Goal: Task Accomplishment & Management: Use online tool/utility

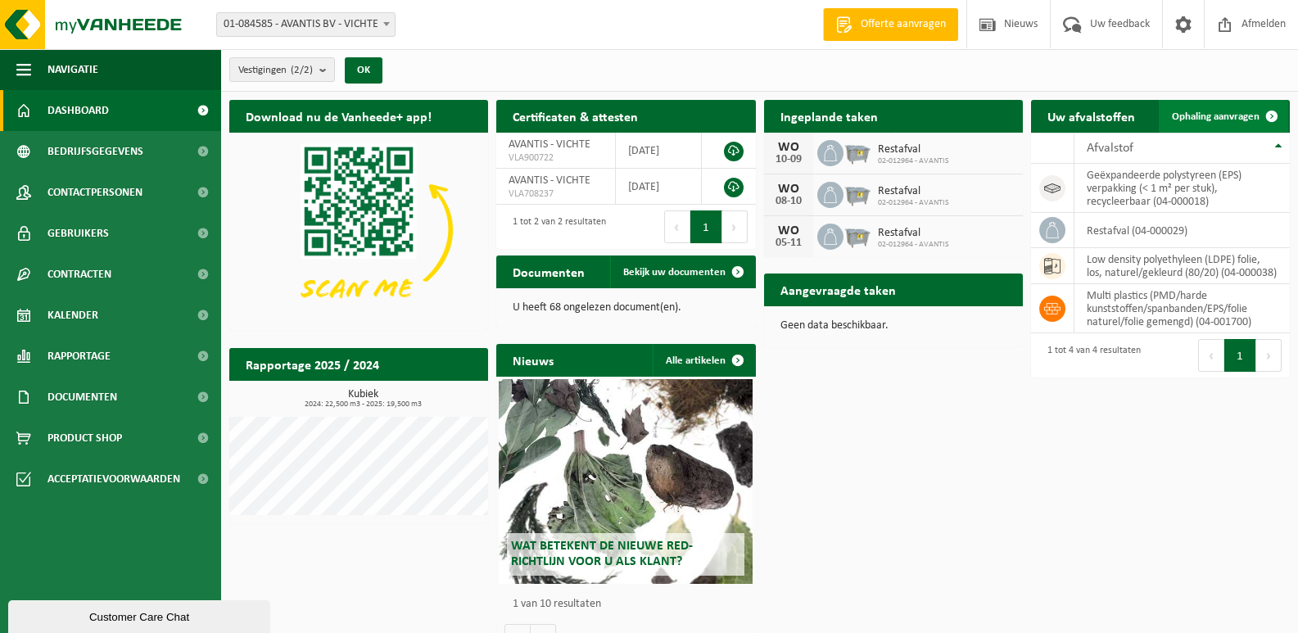
click at [1250, 115] on span "Ophaling aanvragen" at bounding box center [1216, 116] width 88 height 11
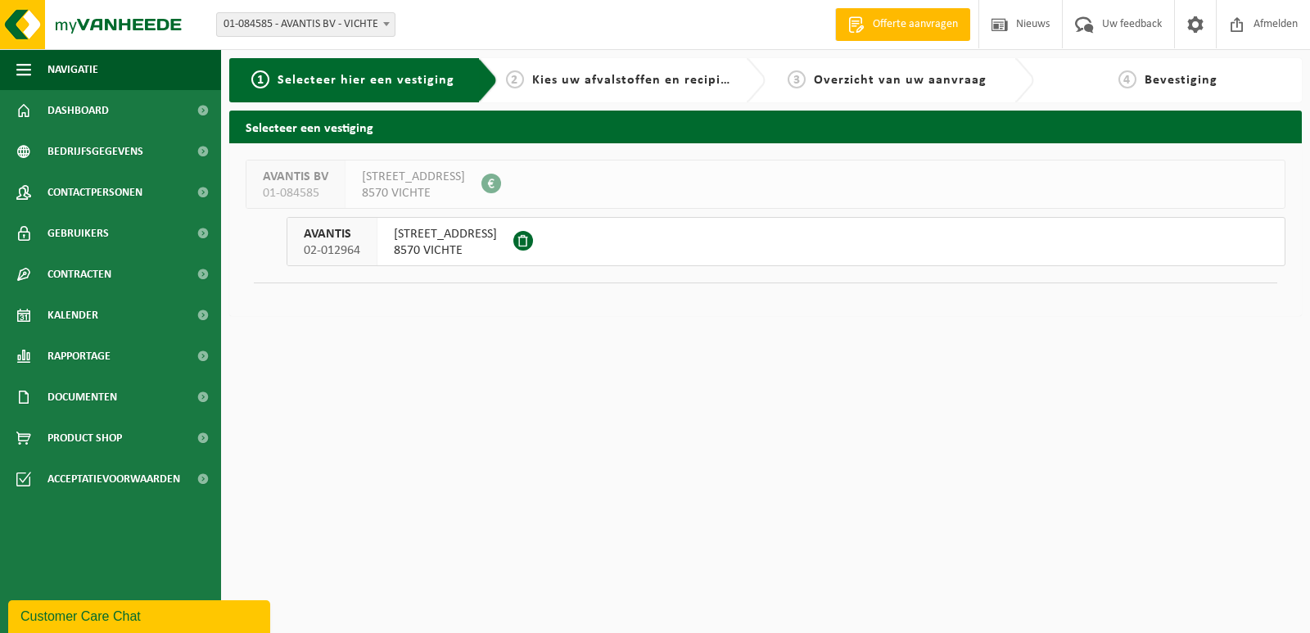
click at [458, 245] on span "8570 VICHTE" at bounding box center [445, 250] width 103 height 16
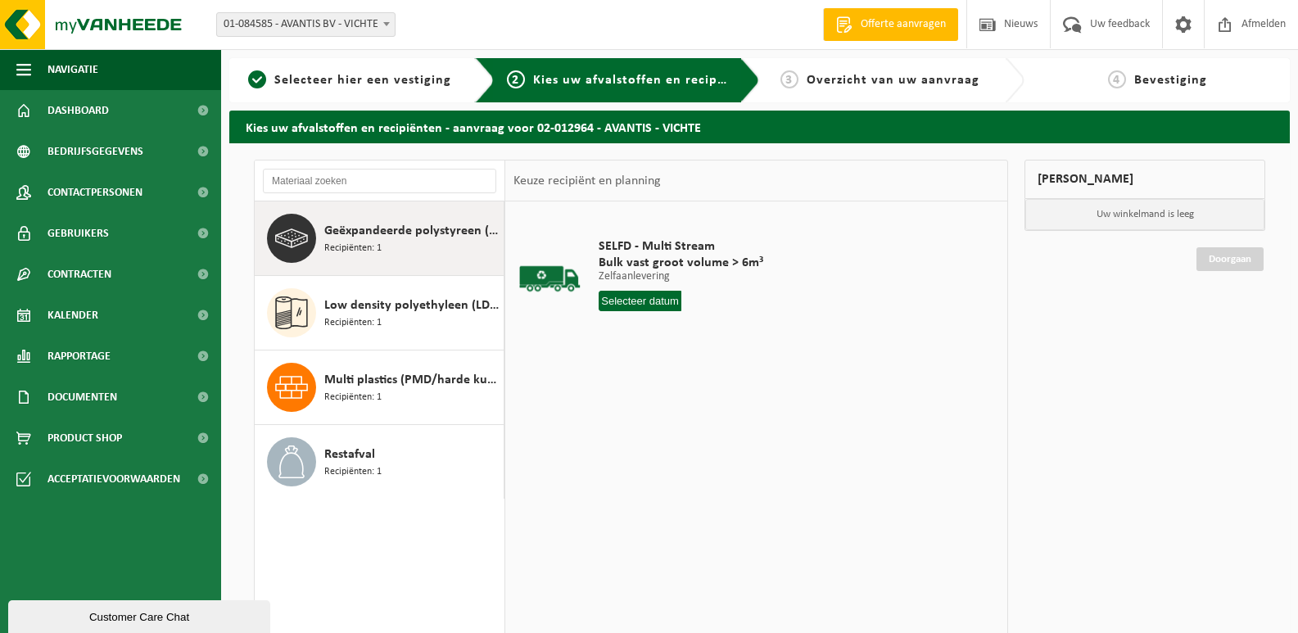
click at [345, 235] on span "Geëxpandeerde polystyreen (EPS) verpakking (< 1 m² per stuk), recycleerbaar" at bounding box center [411, 231] width 175 height 20
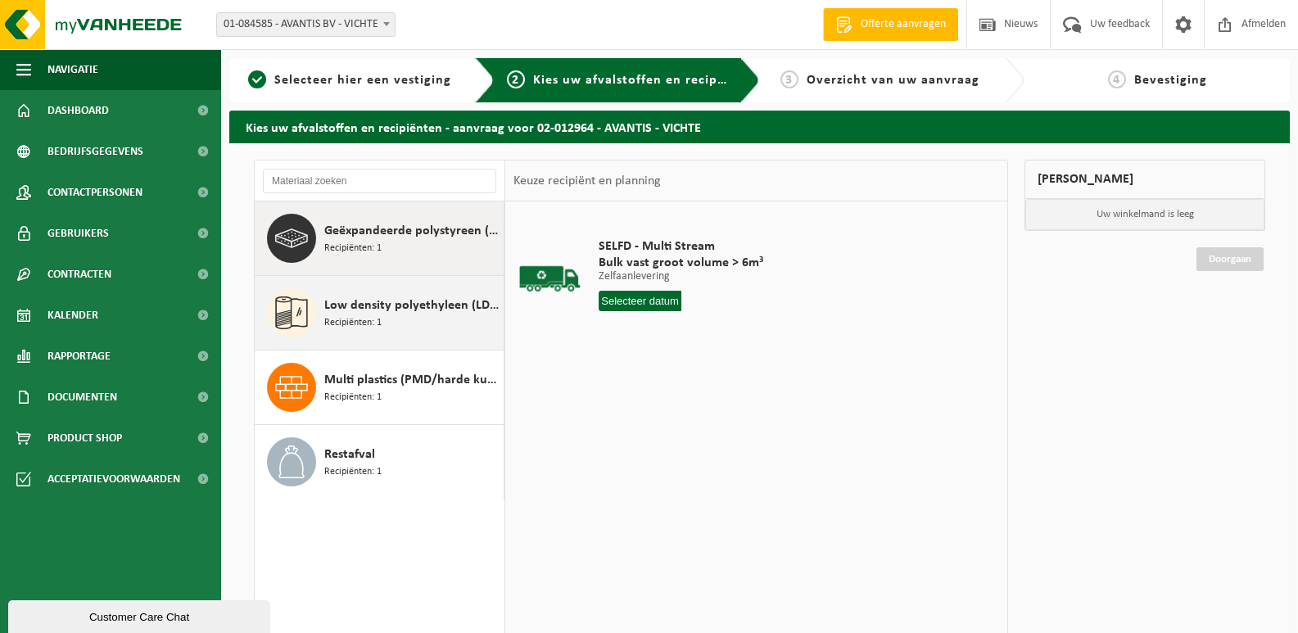
click at [347, 305] on span "Low density polyethyleen (LDPE) folie, los, naturel/gekleurd (80/20)" at bounding box center [411, 306] width 175 height 20
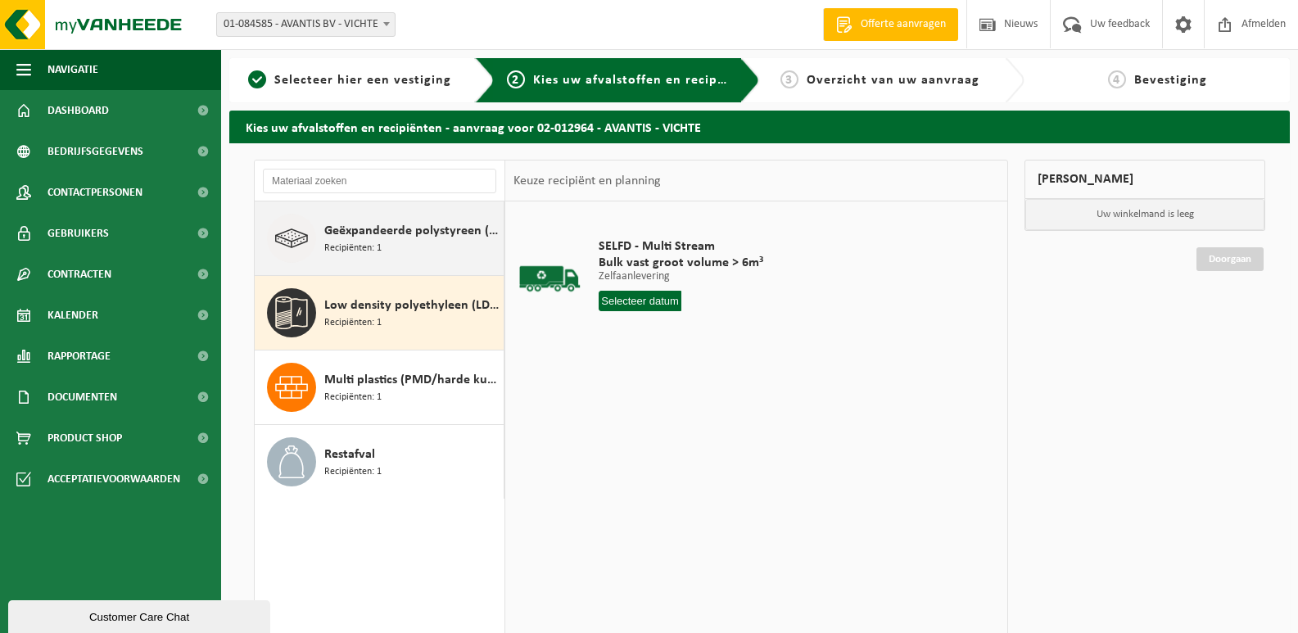
click at [358, 233] on span "Geëxpandeerde polystyreen (EPS) verpakking (< 1 m² per stuk), recycleerbaar" at bounding box center [411, 231] width 175 height 20
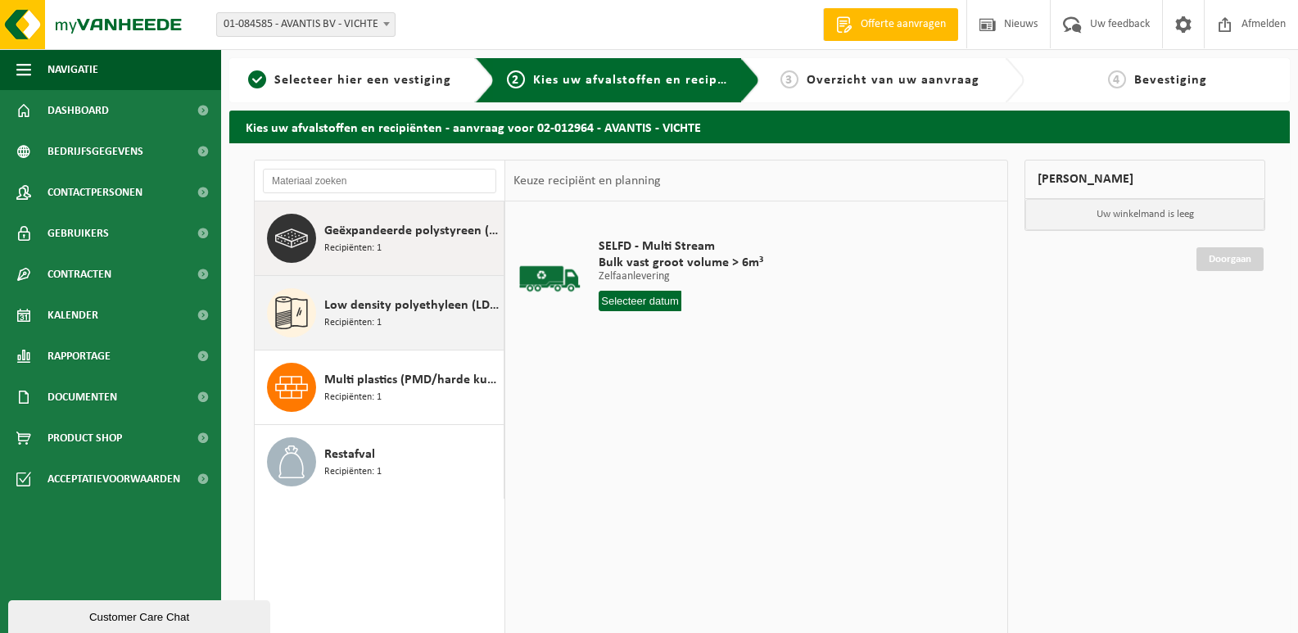
click at [365, 298] on span "Low density polyethyleen (LDPE) folie, los, naturel/gekleurd (80/20)" at bounding box center [411, 306] width 175 height 20
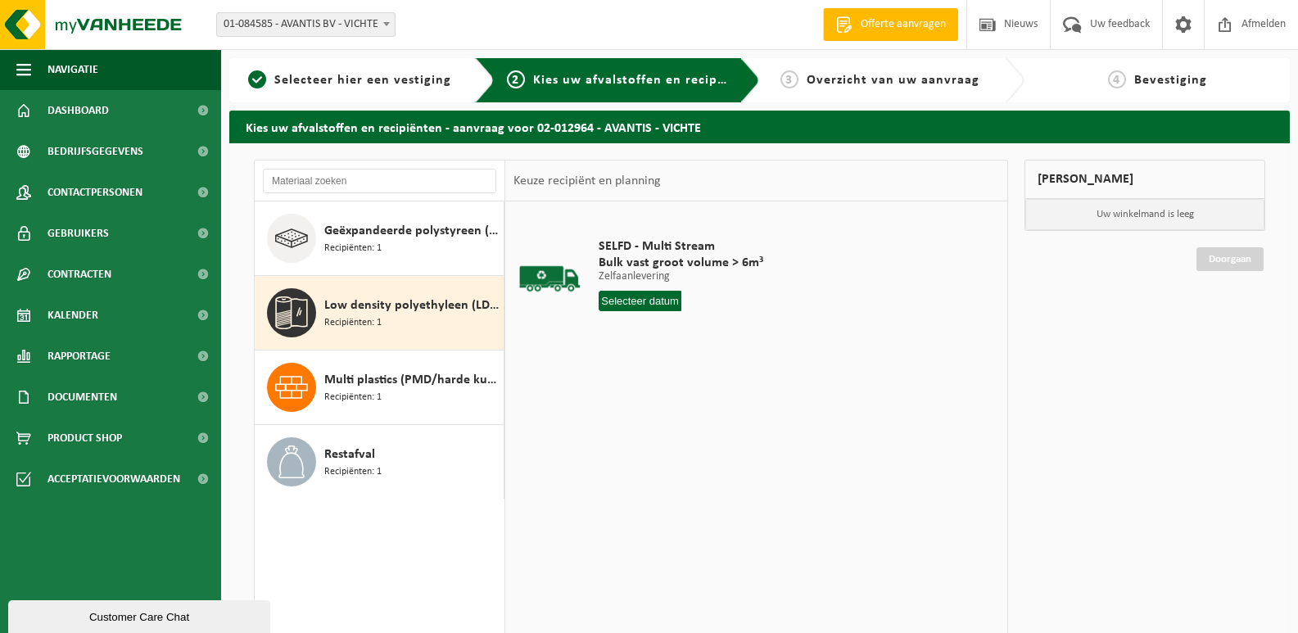
click at [391, 308] on span "Low density polyethyleen (LDPE) folie, los, naturel/gekleurd (80/20)" at bounding box center [411, 306] width 175 height 20
click at [708, 463] on div "SELFD - Multi Stream Bulk vast groot volume > 6m³ Zelfaanlevering Zelfaanleveri…" at bounding box center [756, 446] width 502 height 491
click at [708, 486] on div "SELFD - Multi Stream Bulk vast groot volume > 6m³ Zelfaanlevering Zelfaanleveri…" at bounding box center [756, 446] width 502 height 491
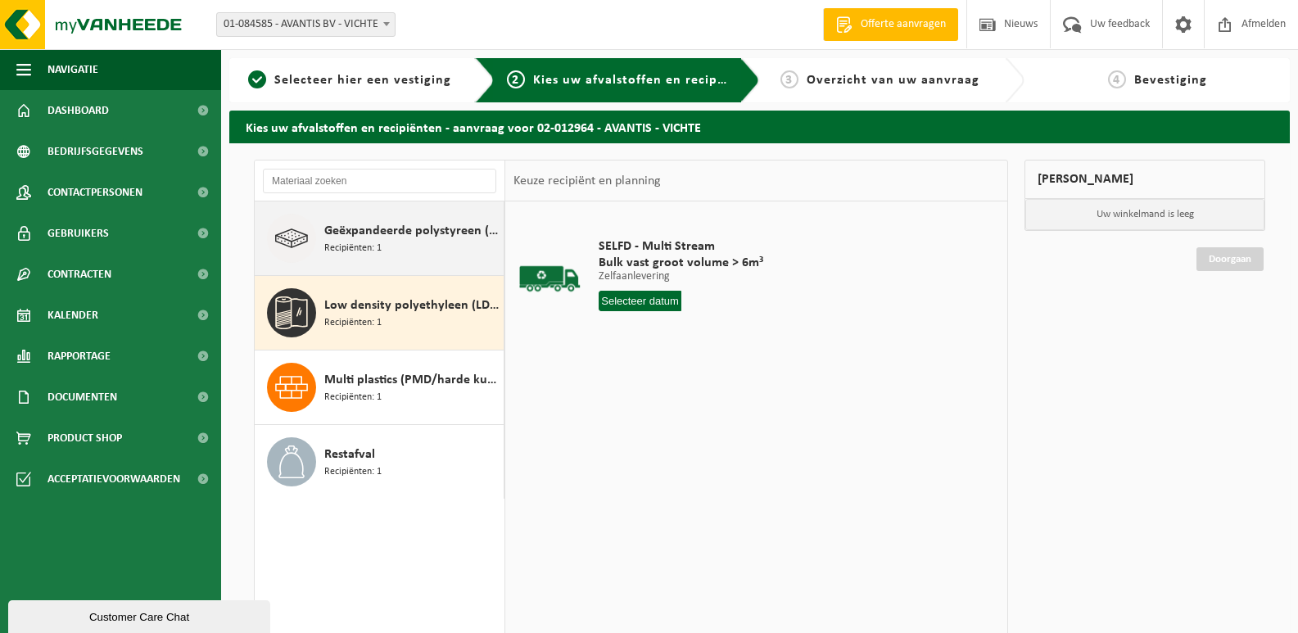
click at [389, 252] on div "Geëxpandeerde polystyreen (EPS) verpakking (< 1 m² per stuk), recycleerbaar Rec…" at bounding box center [411, 238] width 175 height 49
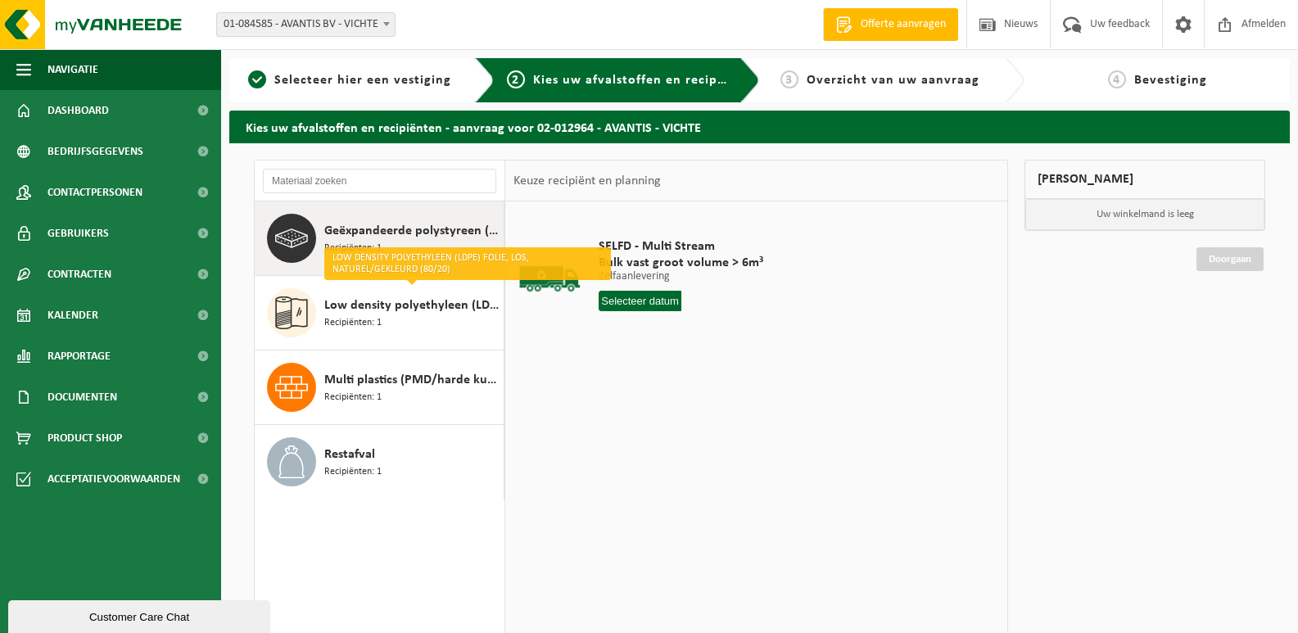
click at [313, 237] on span at bounding box center [291, 238] width 49 height 49
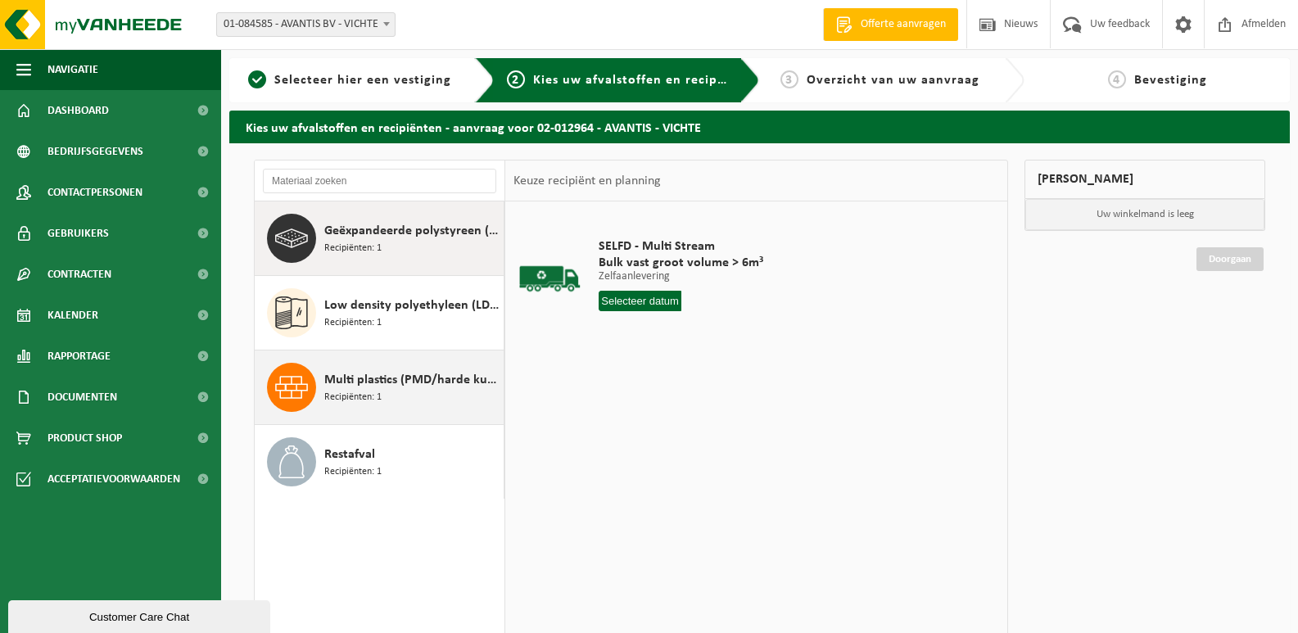
click at [328, 373] on span "Multi plastics (PMD/harde kunststoffen/spanbanden/EPS/folie naturel/folie gemen…" at bounding box center [411, 380] width 175 height 20
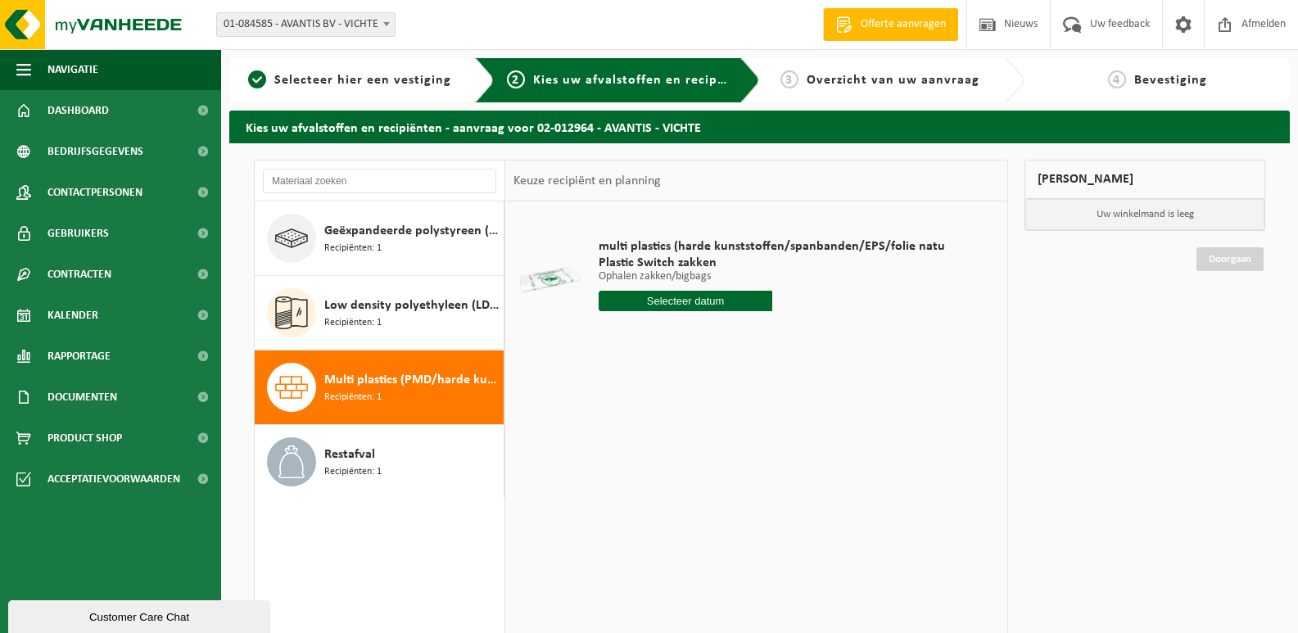
click at [635, 305] on input "text" at bounding box center [686, 301] width 174 height 20
click at [780, 335] on icon at bounding box center [784, 338] width 26 height 26
click at [671, 392] on div "3" at bounding box center [672, 394] width 29 height 26
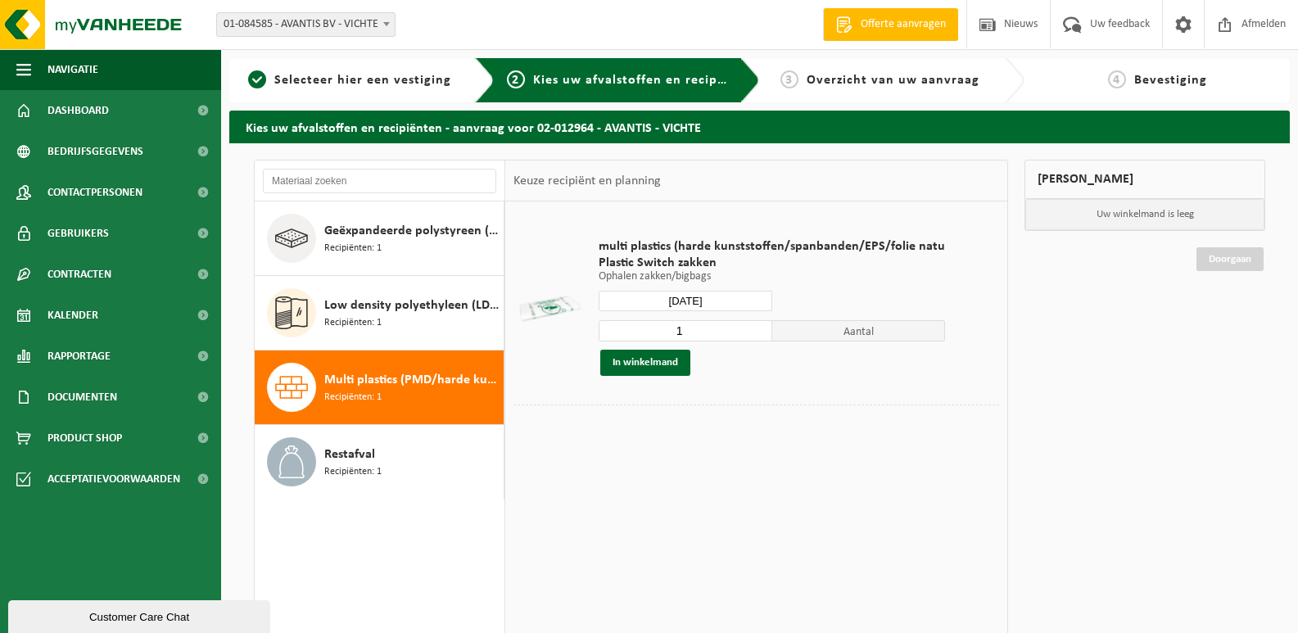
type input "Van 2025-09-03"
click at [693, 335] on input "1" at bounding box center [686, 330] width 174 height 21
click at [662, 361] on button "In winkelmand" at bounding box center [645, 363] width 90 height 26
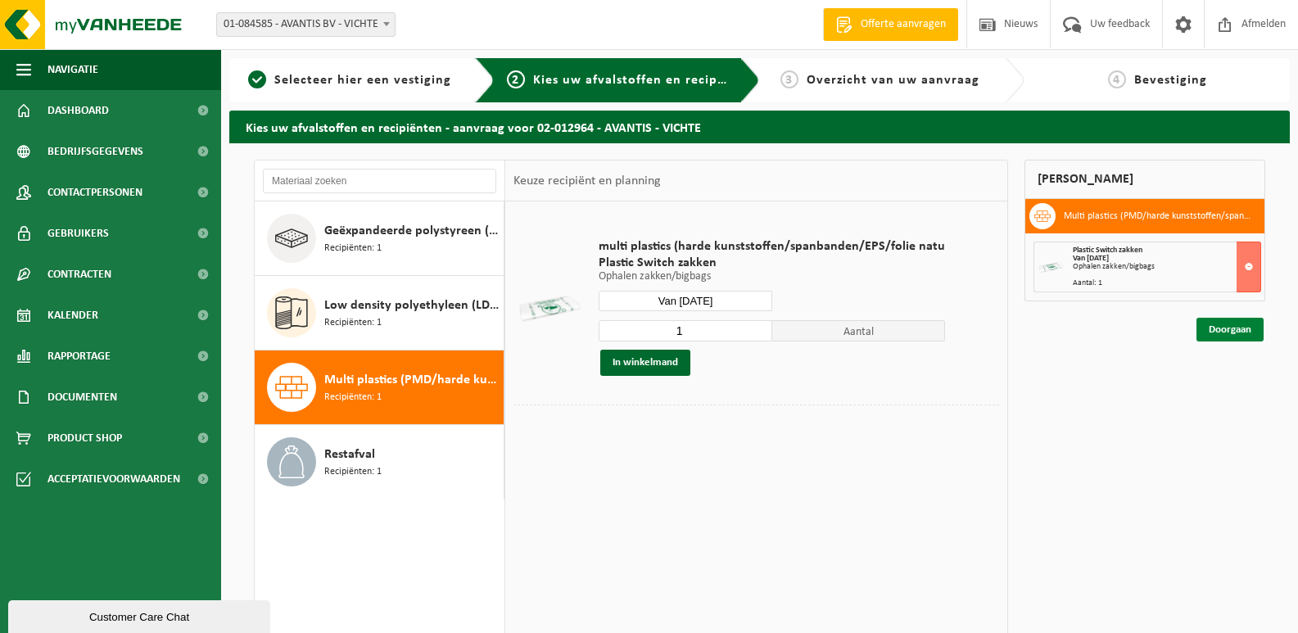
click at [1236, 325] on link "Doorgaan" at bounding box center [1229, 330] width 67 height 24
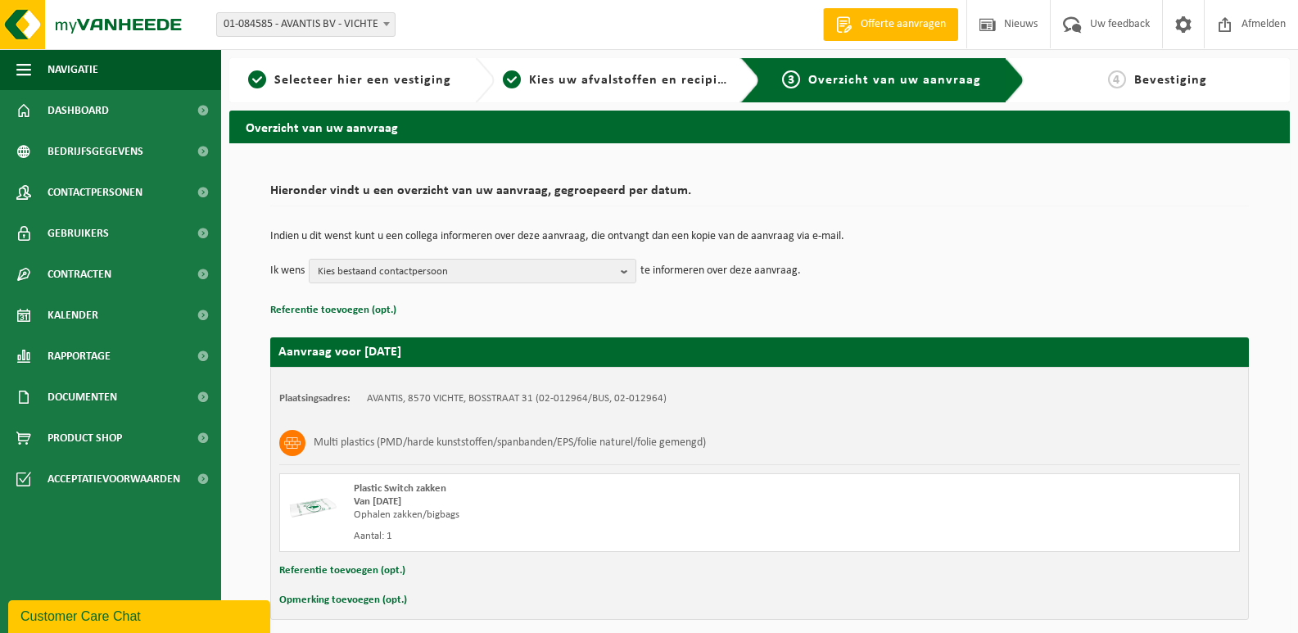
scroll to position [70, 0]
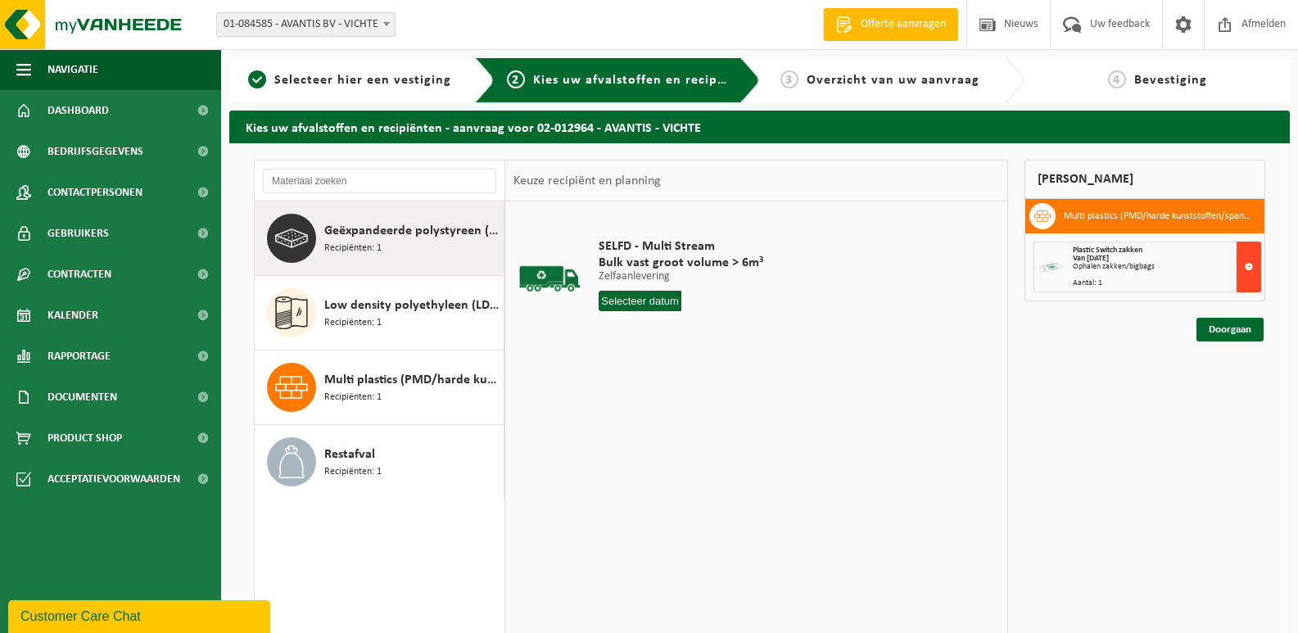
click at [1251, 267] on button at bounding box center [1248, 267] width 25 height 51
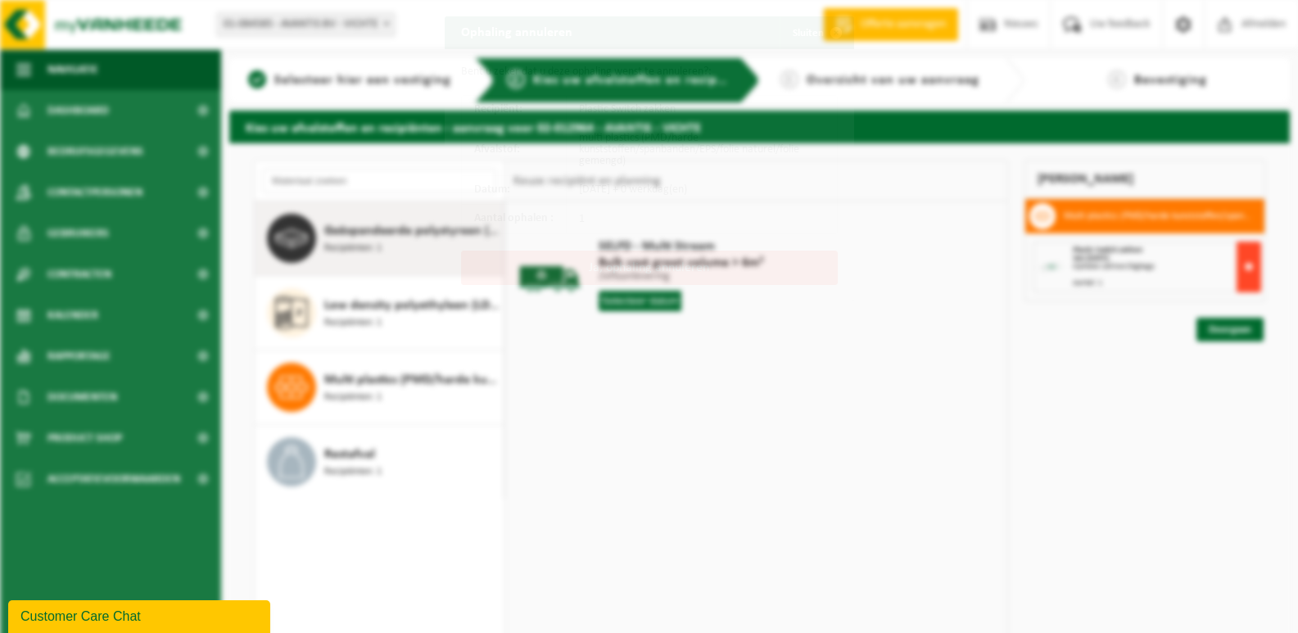
click at [1251, 267] on div "Ophaling annuleren Sluiten Bent u zeker dat u deze ophaling wenst te annuleren?…" at bounding box center [649, 316] width 1298 height 633
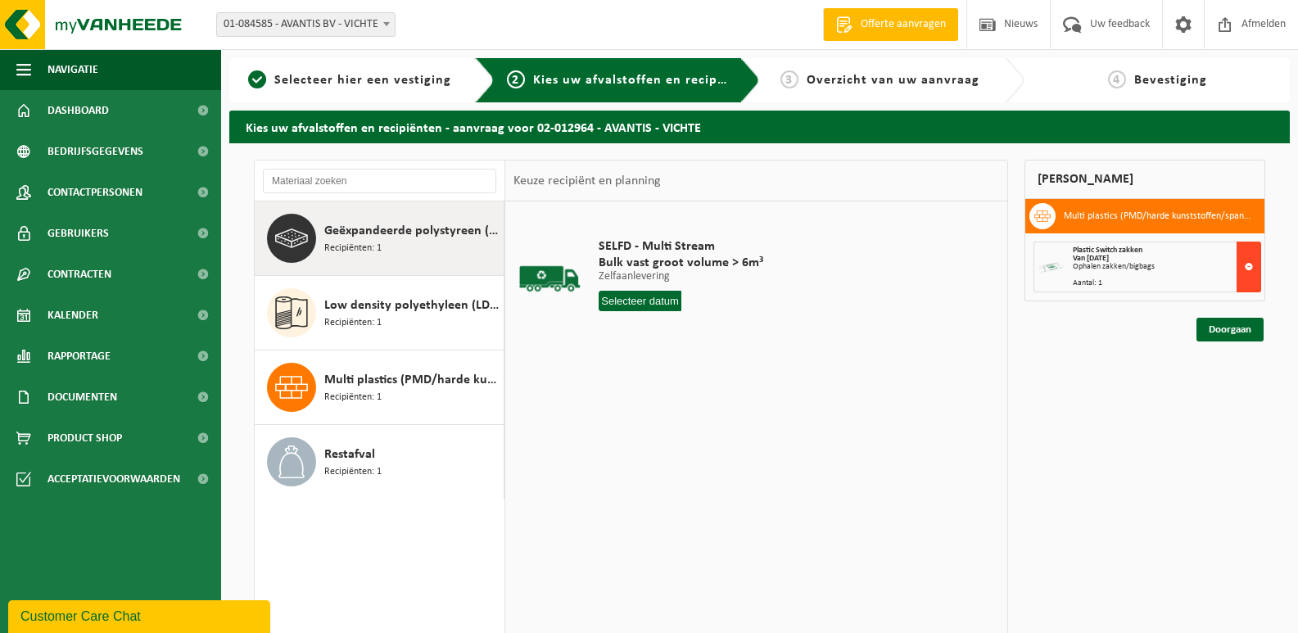
click at [1250, 266] on button at bounding box center [1248, 267] width 25 height 51
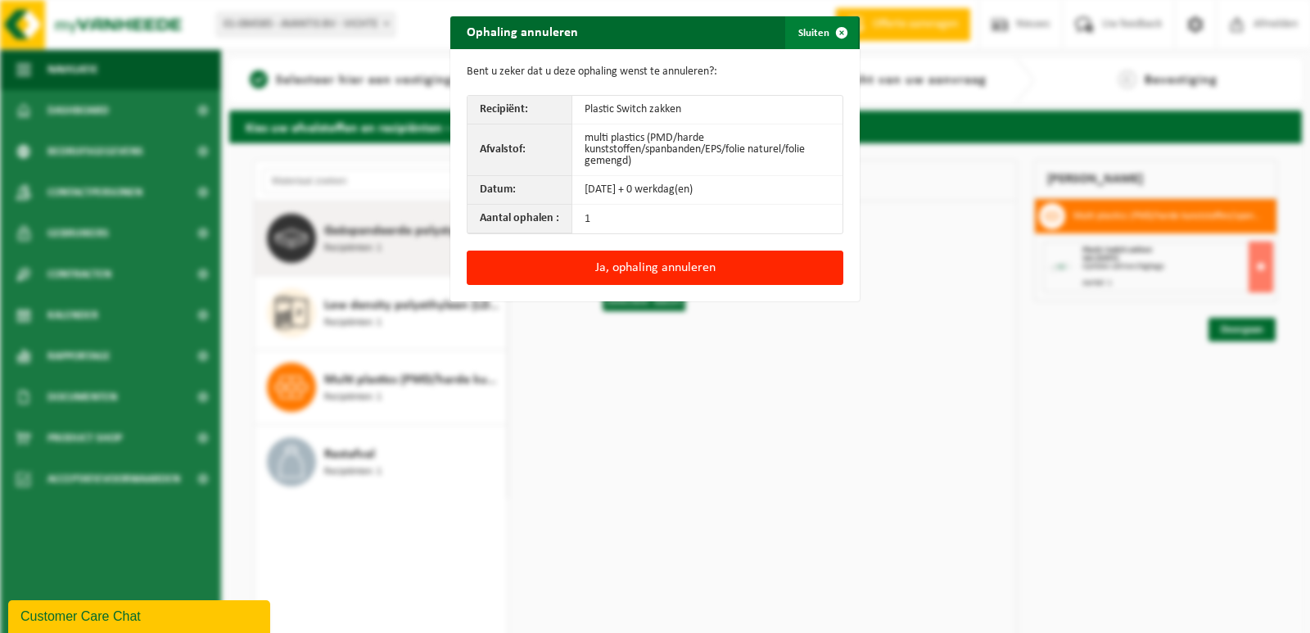
click at [840, 34] on span "button" at bounding box center [841, 32] width 33 height 33
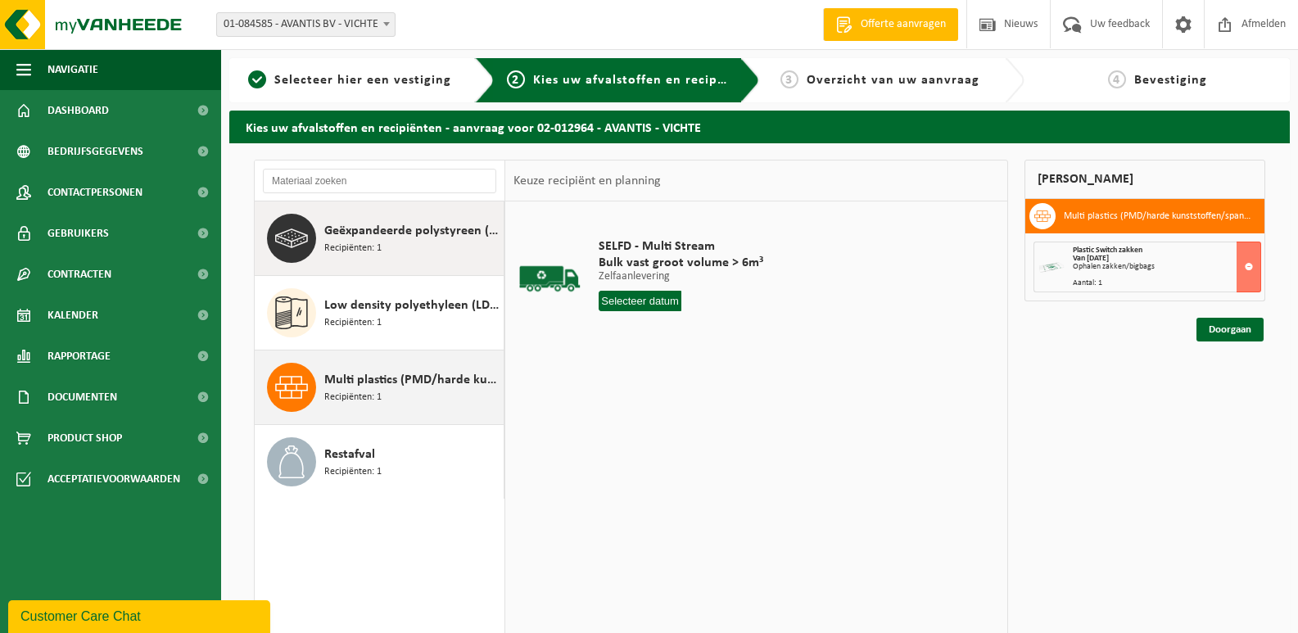
click at [348, 381] on span "Multi plastics (PMD/harde kunststoffen/spanbanden/EPS/folie naturel/folie gemen…" at bounding box center [411, 380] width 175 height 20
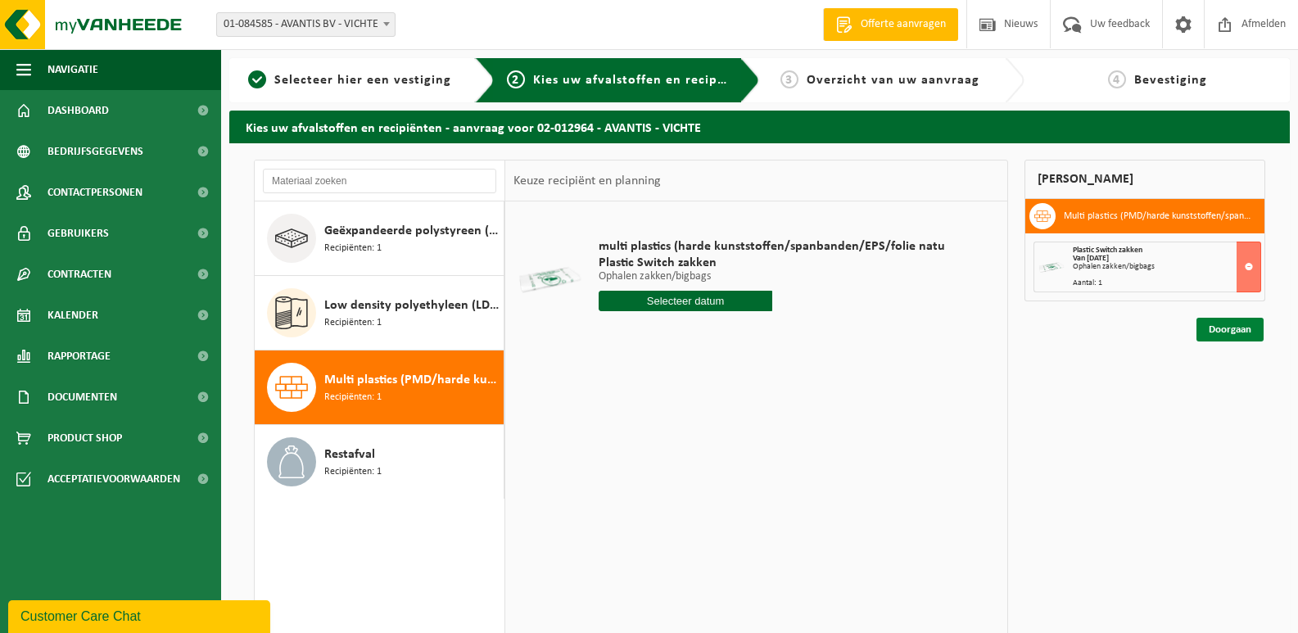
click at [1227, 333] on link "Doorgaan" at bounding box center [1229, 330] width 67 height 24
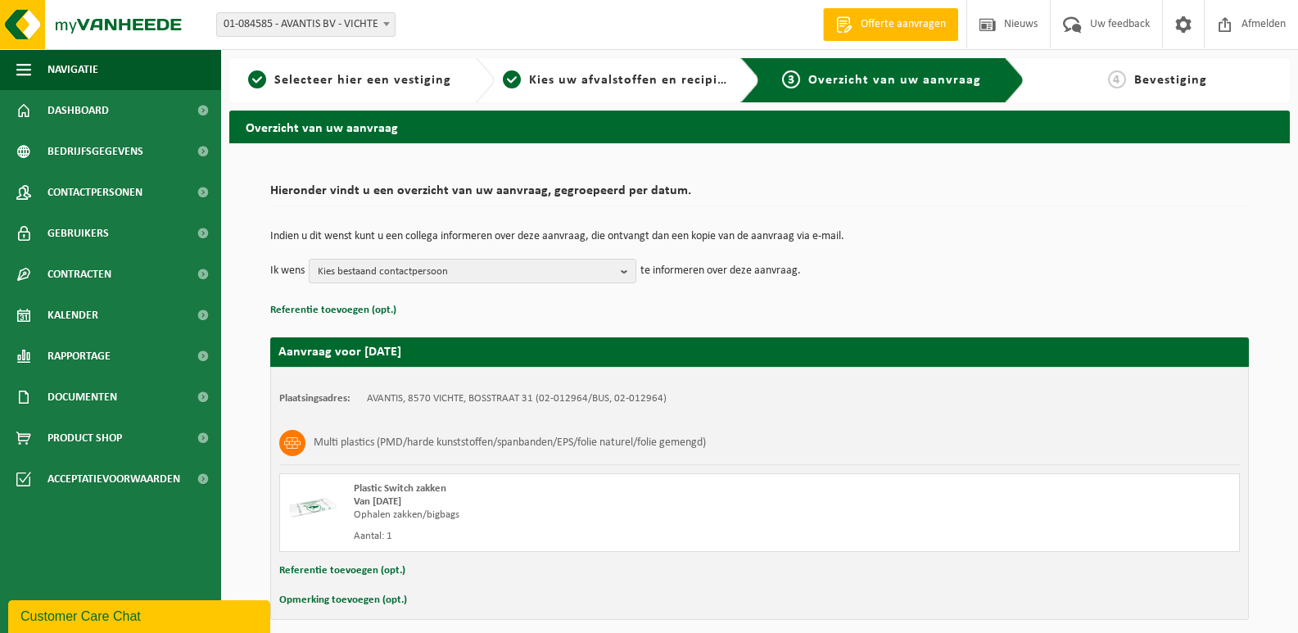
scroll to position [70, 0]
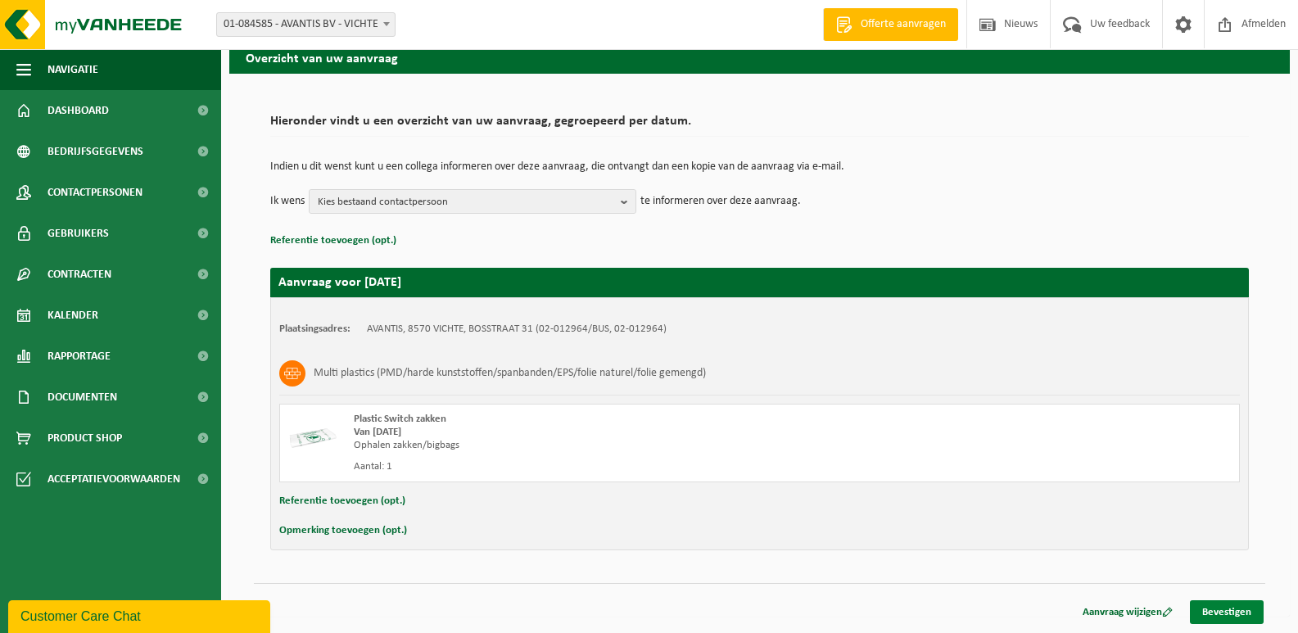
click at [1219, 608] on link "Bevestigen" at bounding box center [1227, 612] width 74 height 24
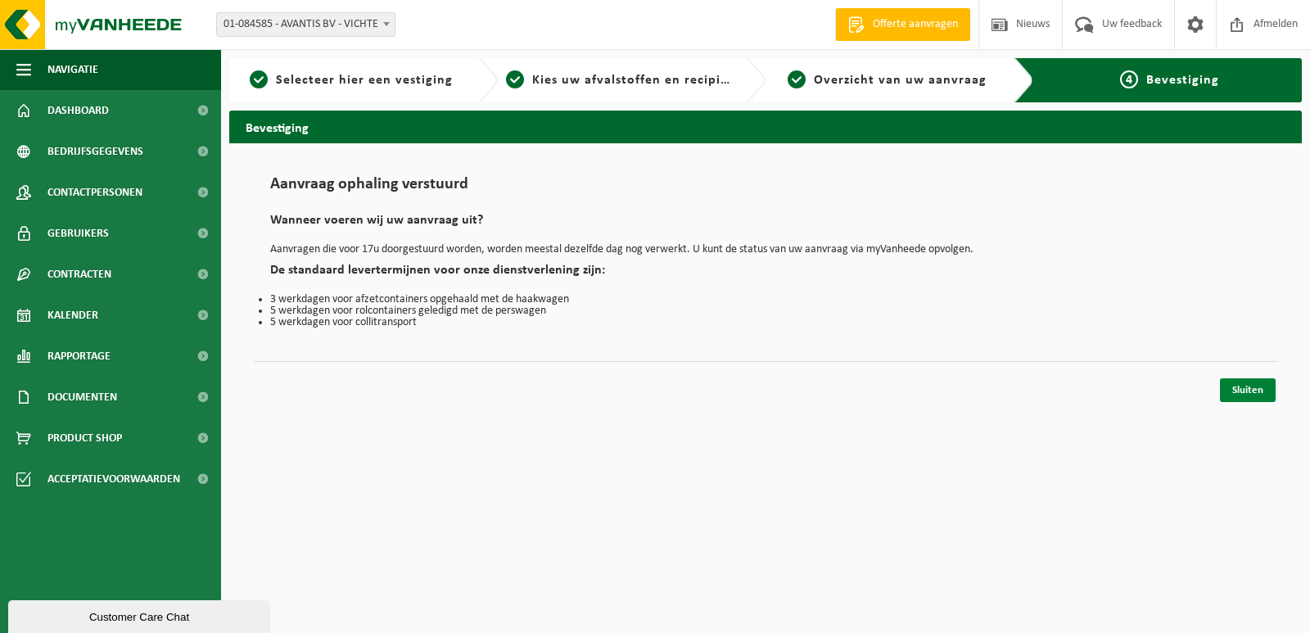
click at [1244, 391] on link "Sluiten" at bounding box center [1248, 390] width 56 height 24
